Goal: Transaction & Acquisition: Obtain resource

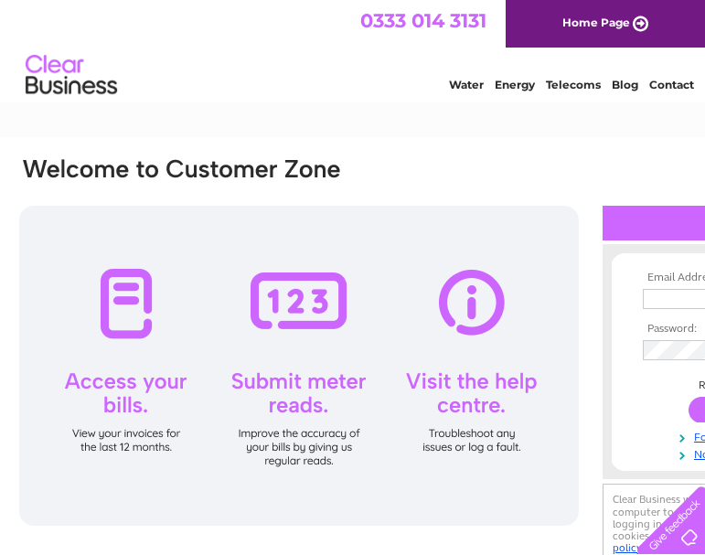
type input "jf_sub@hotmail.com"
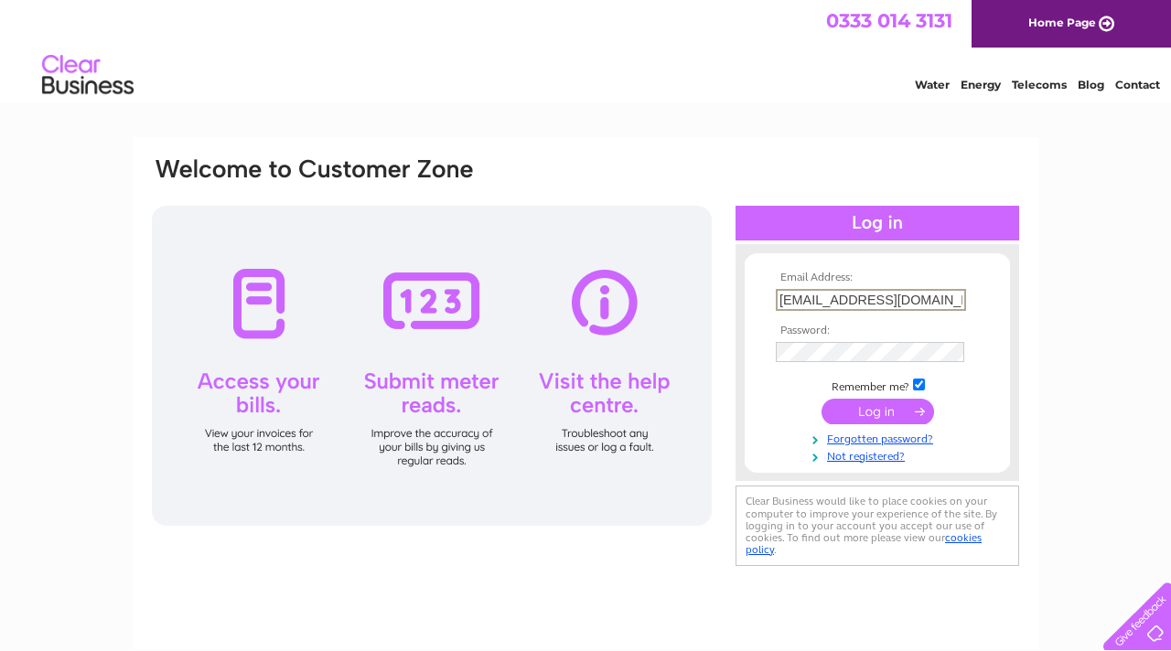
click at [705, 413] on input "submit" at bounding box center [878, 412] width 113 height 26
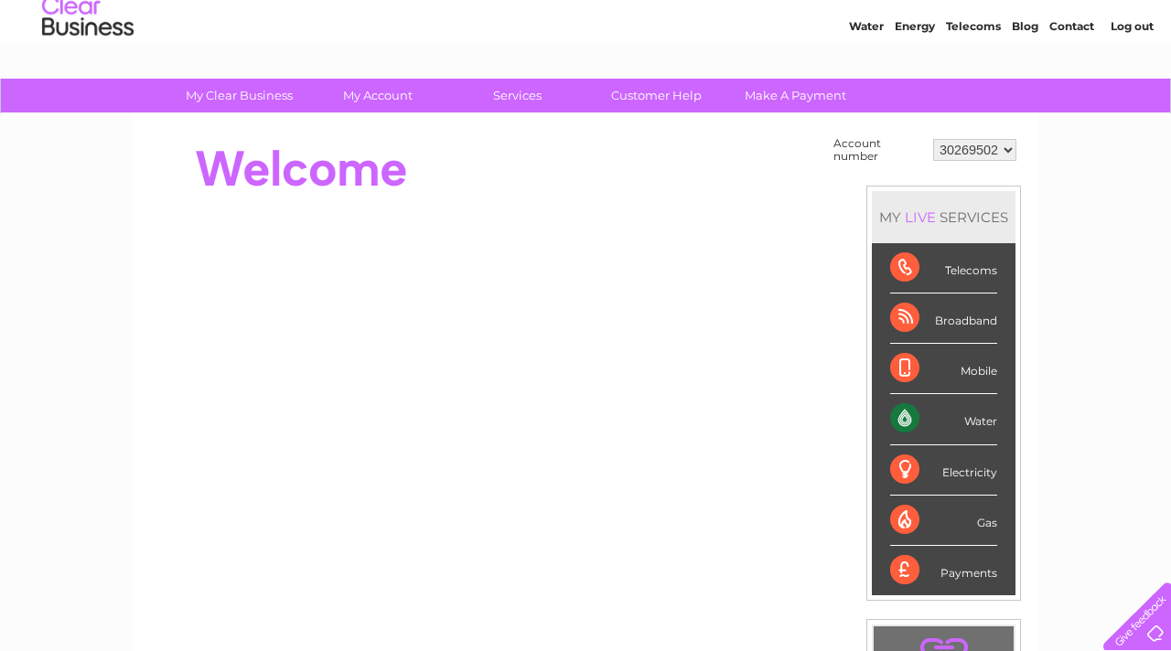
scroll to position [59, 0]
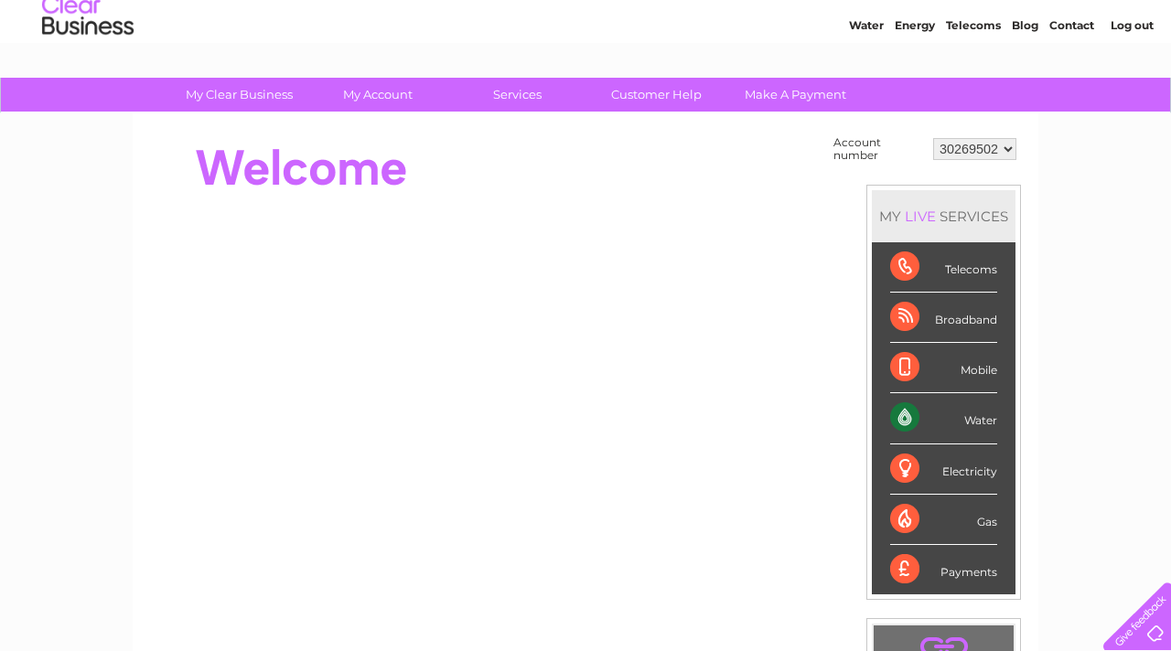
click at [1006, 147] on select "30269502" at bounding box center [974, 149] width 83 height 22
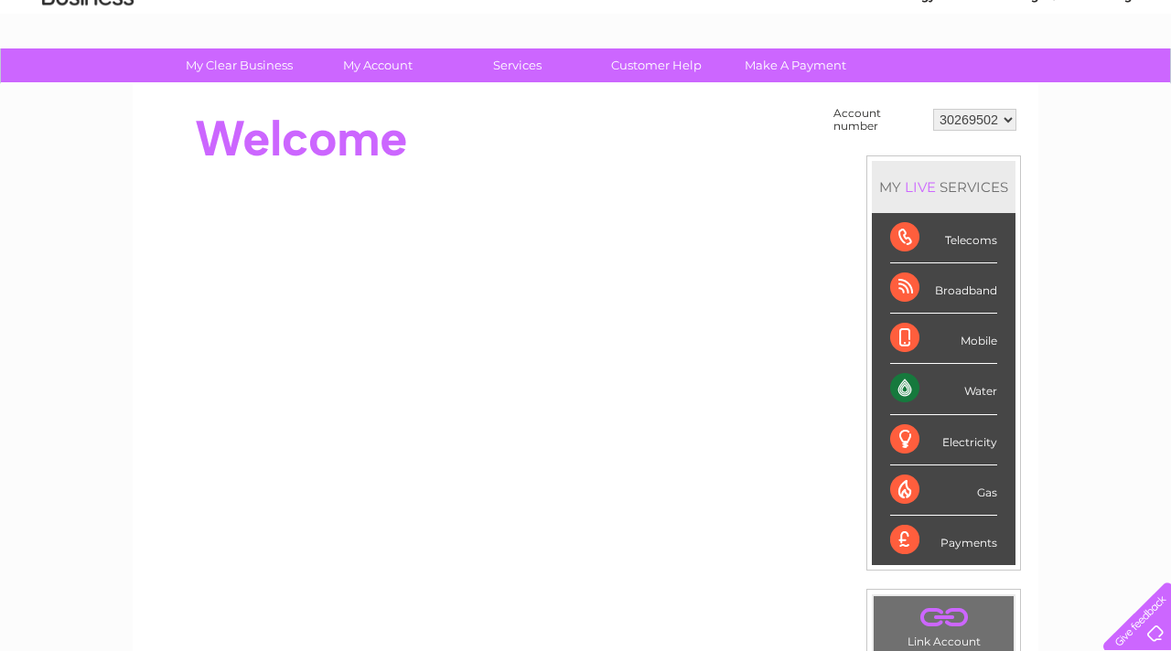
scroll to position [107, 0]
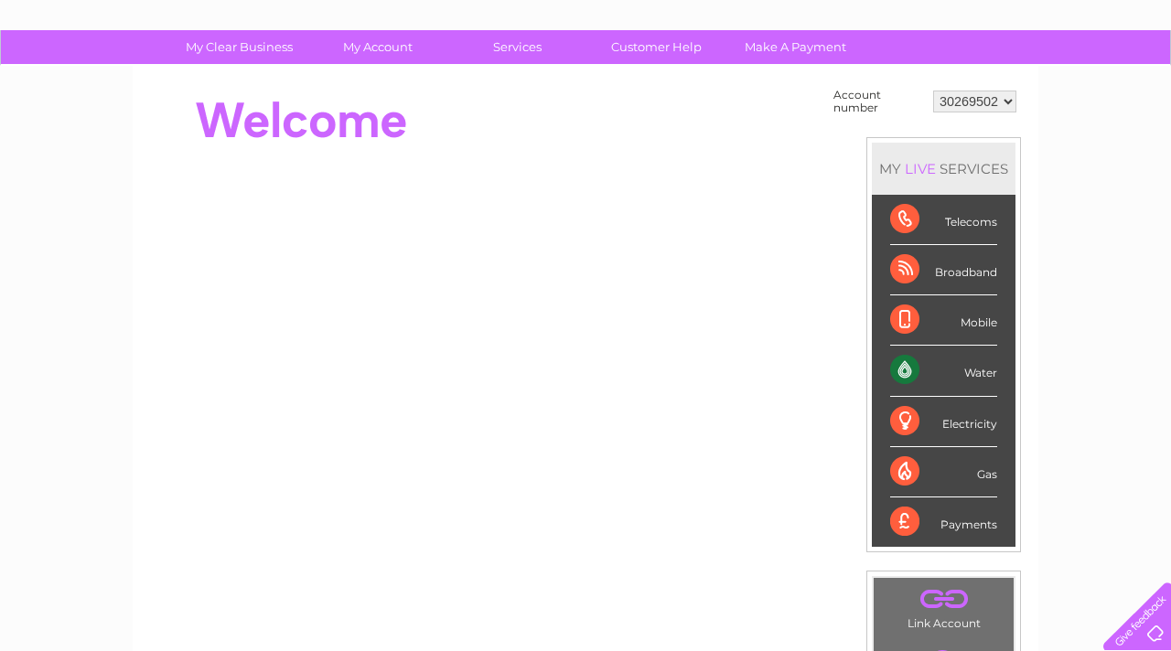
click at [942, 374] on div "Water" at bounding box center [943, 371] width 107 height 50
click at [980, 373] on div "Water" at bounding box center [943, 371] width 107 height 50
click at [905, 371] on div "Water" at bounding box center [943, 371] width 107 height 50
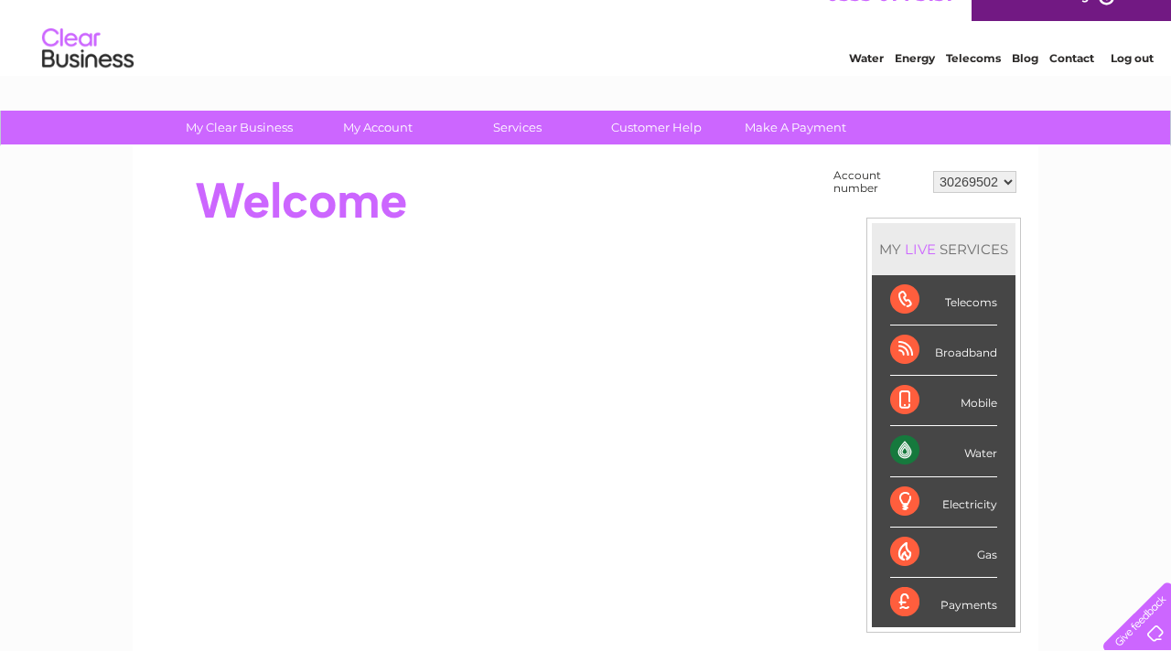
scroll to position [23, 0]
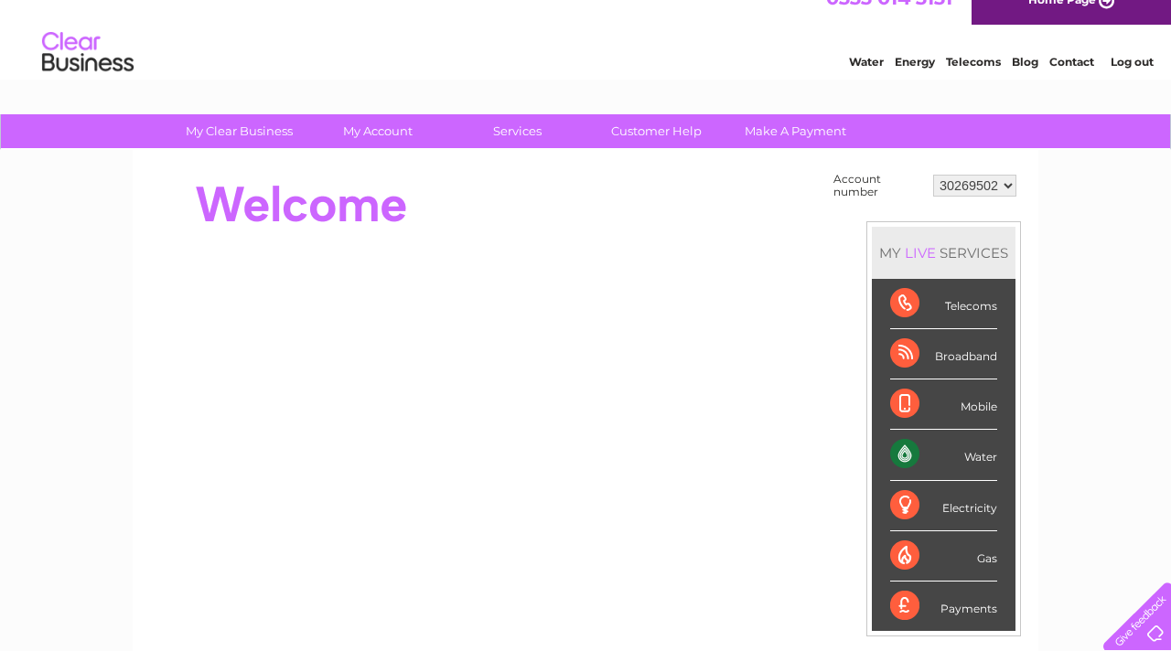
click at [900, 453] on div "Water" at bounding box center [943, 455] width 107 height 50
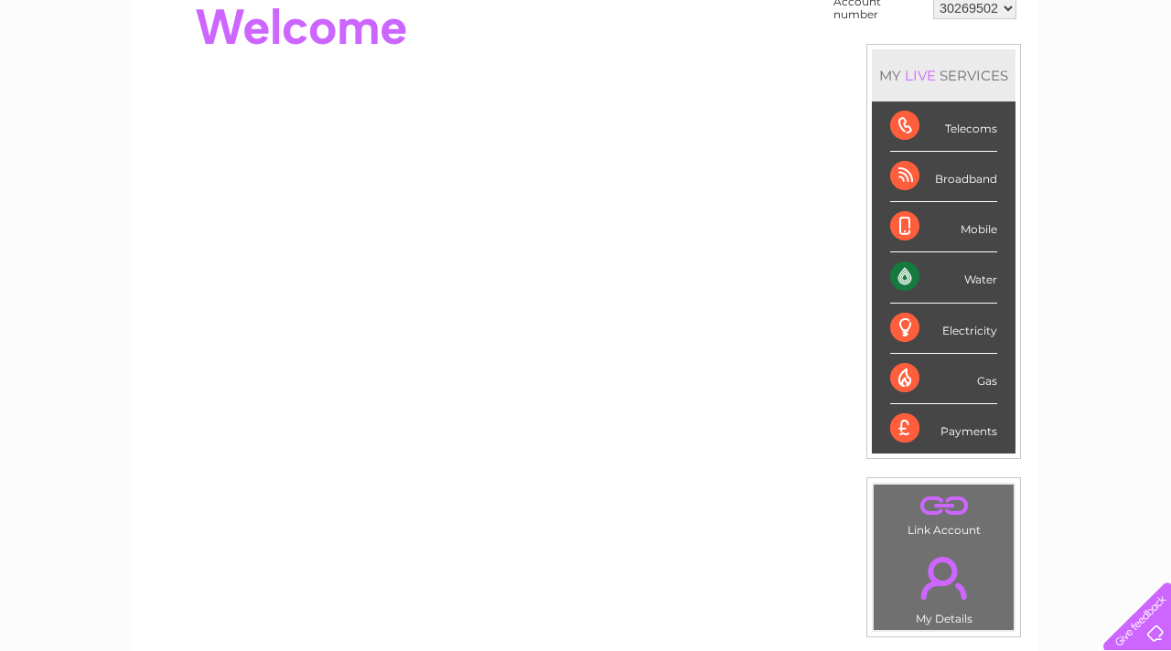
scroll to position [79, 0]
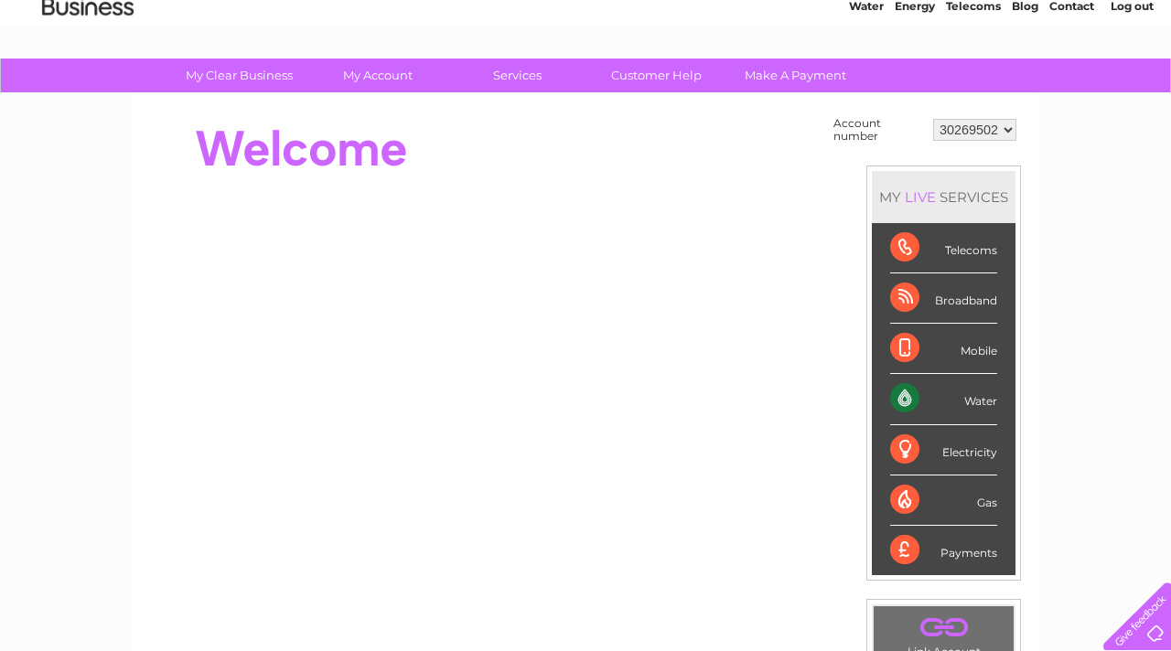
click at [909, 405] on div "Water" at bounding box center [943, 399] width 107 height 50
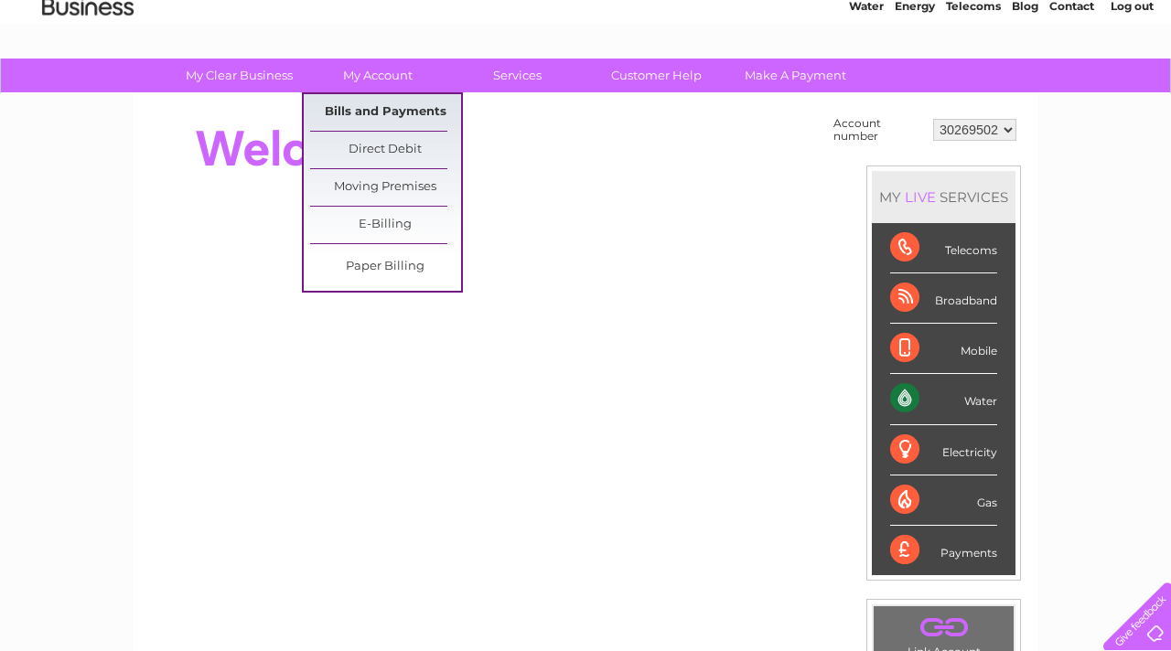
click at [404, 114] on link "Bills and Payments" at bounding box center [385, 112] width 151 height 37
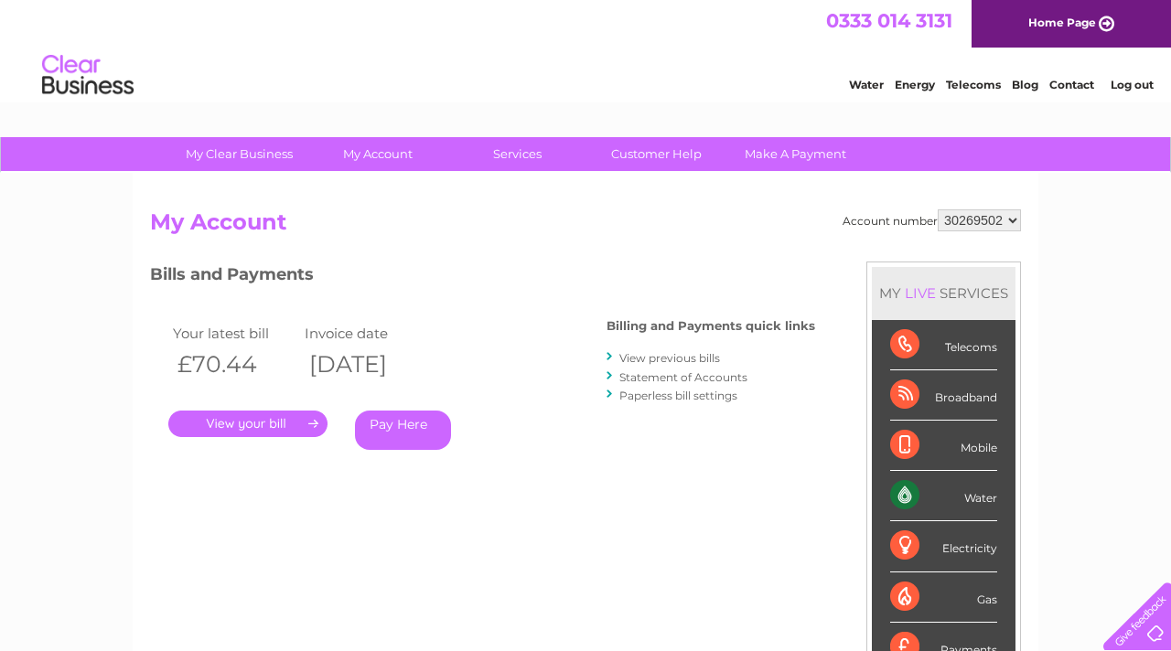
click at [682, 360] on link "View previous bills" at bounding box center [669, 358] width 101 height 14
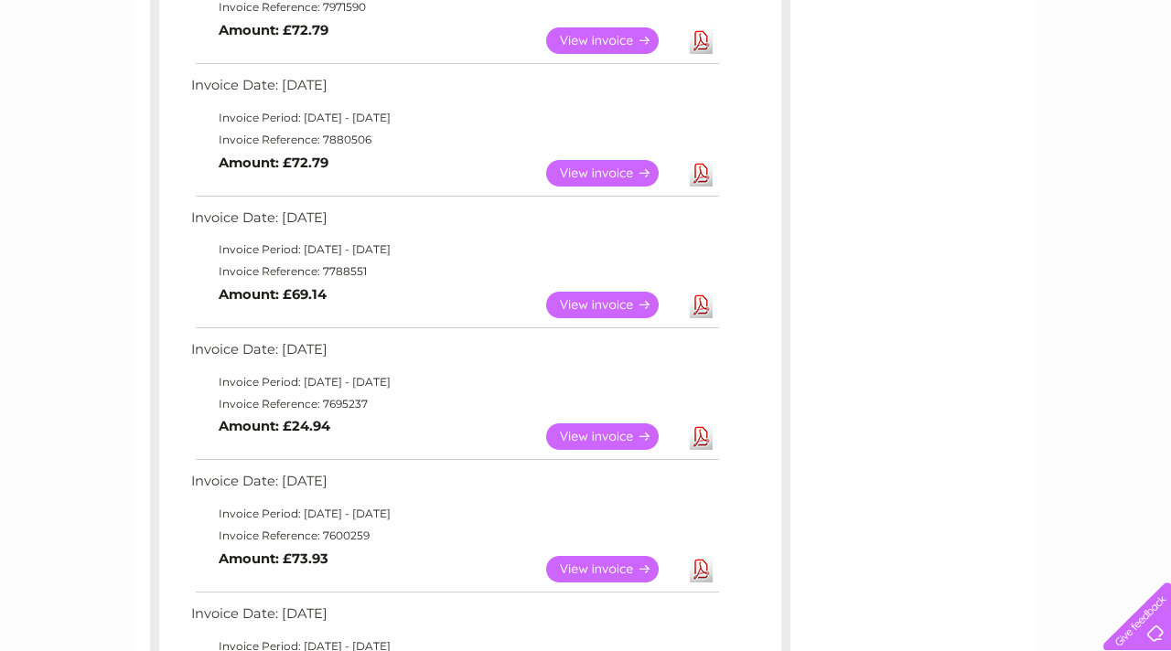
scroll to position [454, 0]
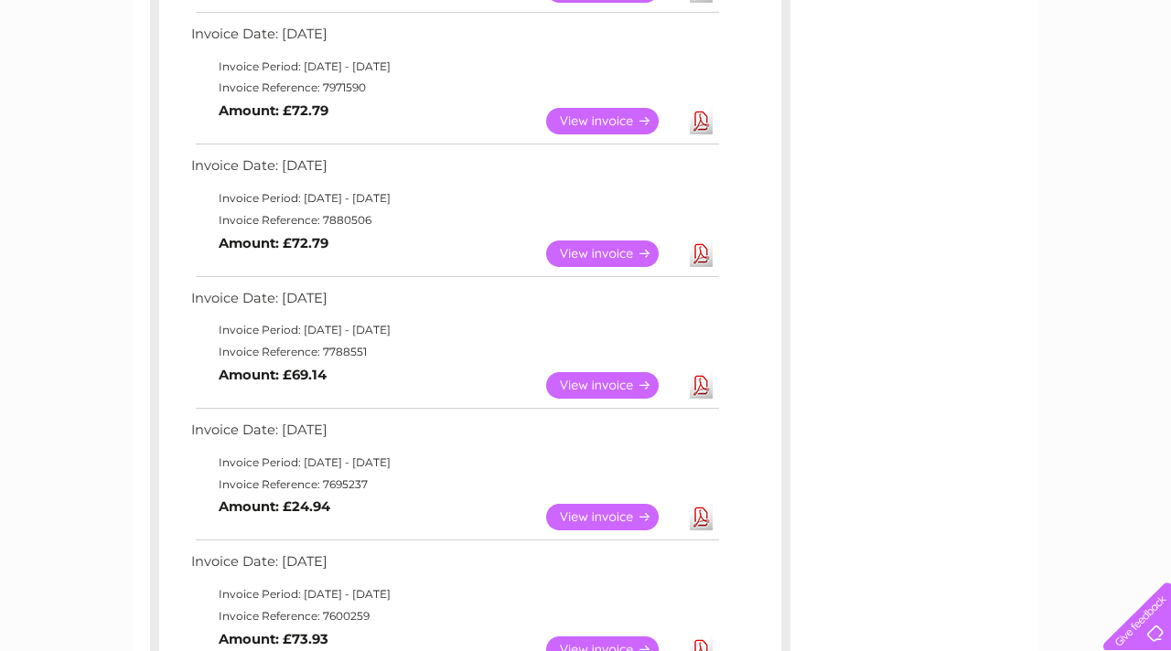
click at [697, 385] on link "Download" at bounding box center [701, 385] width 23 height 27
click at [699, 252] on link "Download" at bounding box center [701, 254] width 23 height 27
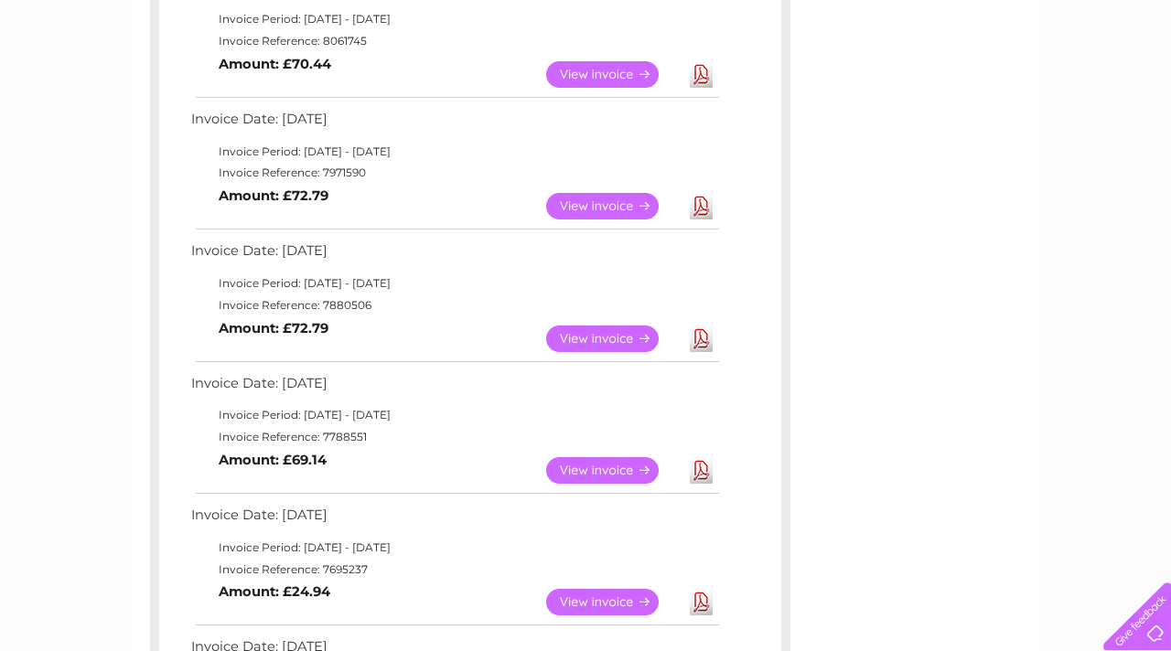
scroll to position [355, 0]
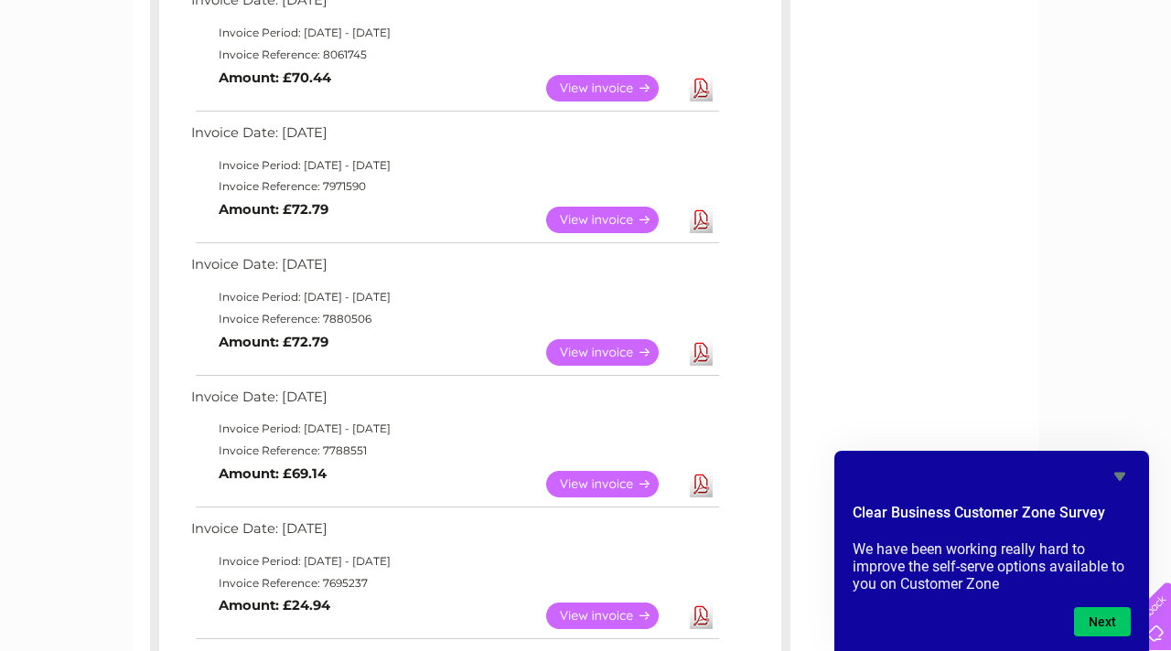
click at [699, 214] on link "Download" at bounding box center [701, 220] width 23 height 27
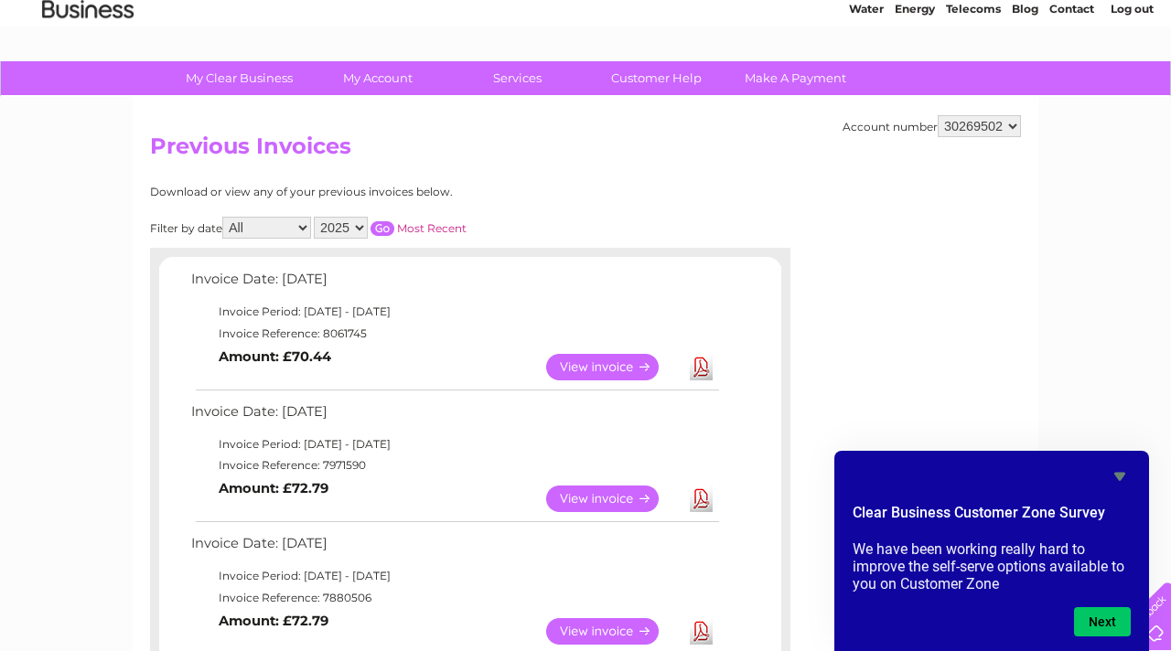
scroll to position [75, 0]
click at [1129, 9] on link "Log out" at bounding box center [1132, 10] width 43 height 14
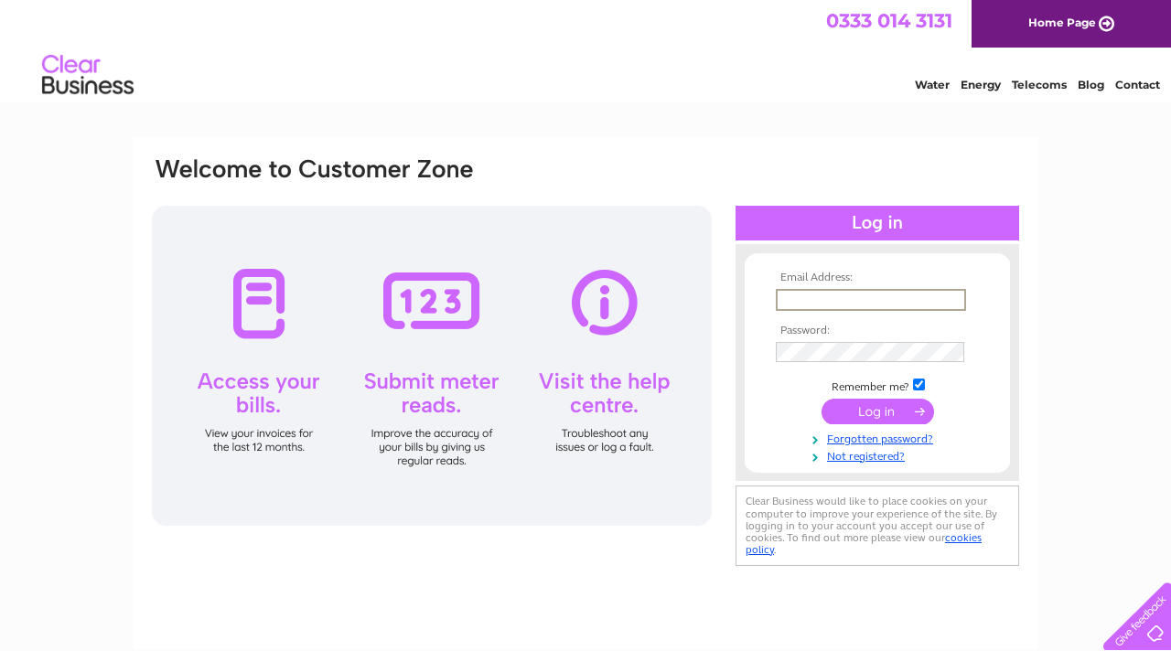
click at [877, 303] on input "text" at bounding box center [871, 300] width 190 height 22
type input "t"
